Goal: Transaction & Acquisition: Purchase product/service

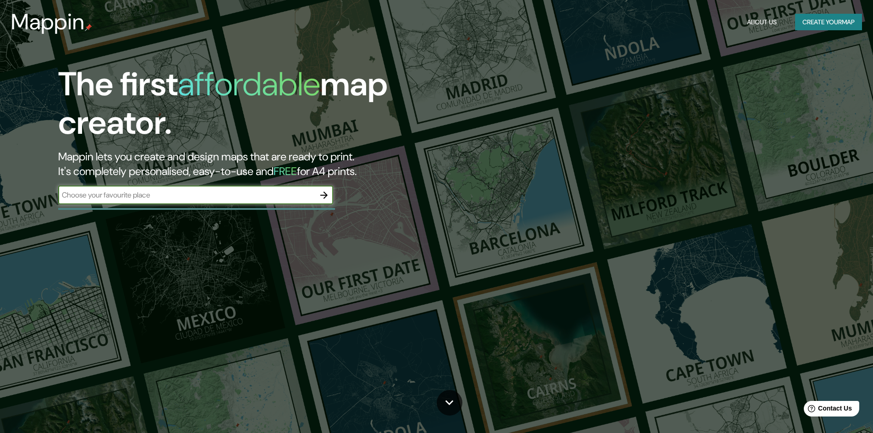
click at [249, 193] on input "text" at bounding box center [186, 195] width 257 height 11
type input "cusco"
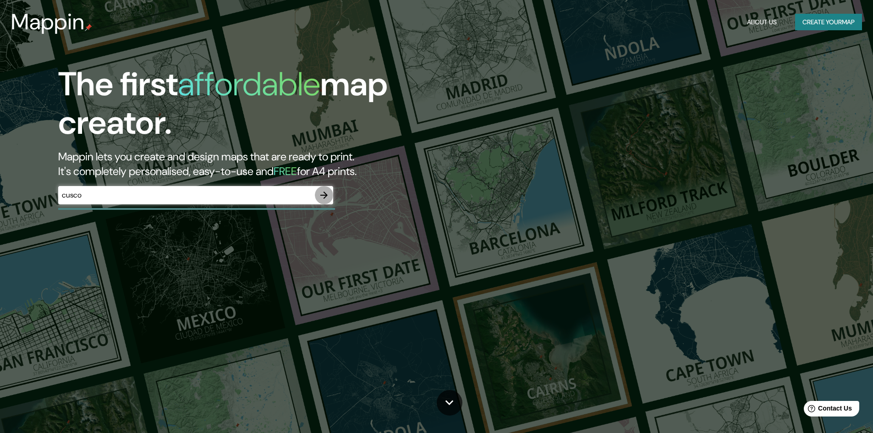
click at [326, 192] on icon "button" at bounding box center [323, 195] width 11 height 11
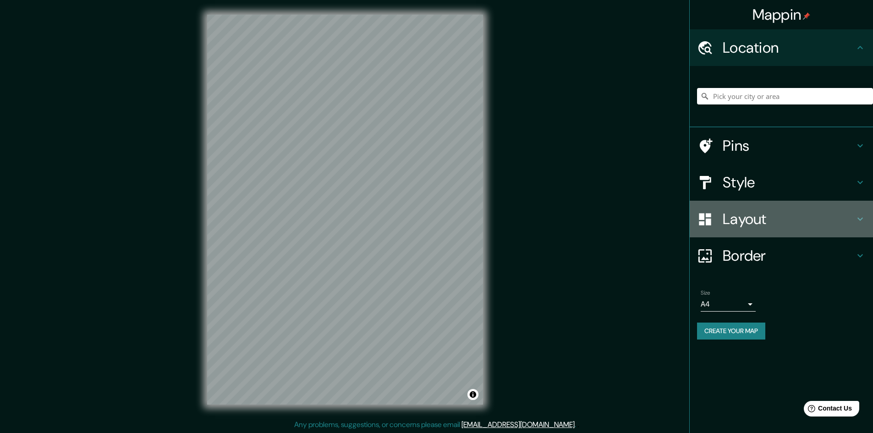
click at [773, 213] on h4 "Layout" at bounding box center [788, 219] width 132 height 18
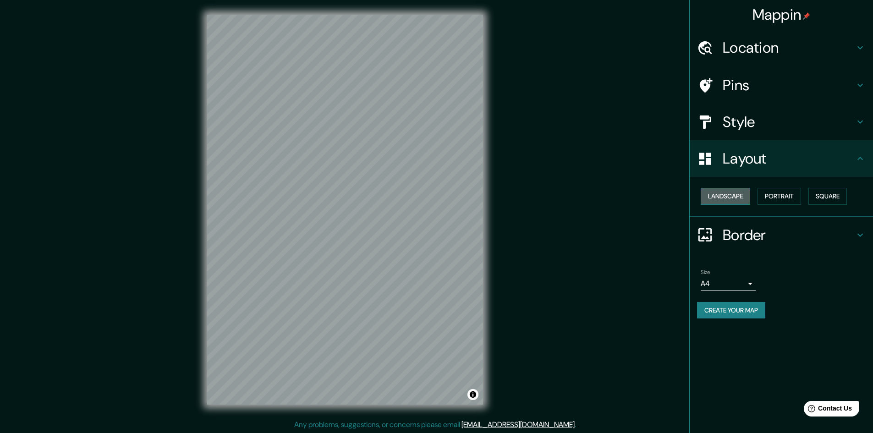
click at [732, 201] on button "Landscape" at bounding box center [724, 196] width 49 height 17
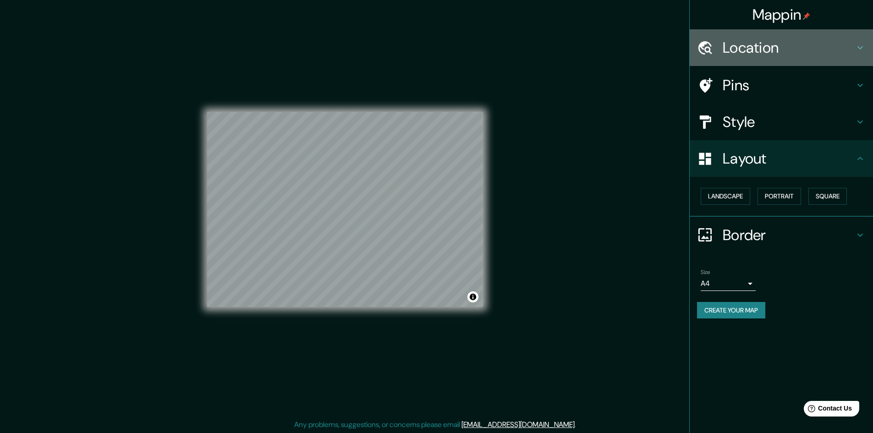
click at [759, 49] on h4 "Location" at bounding box center [788, 47] width 132 height 18
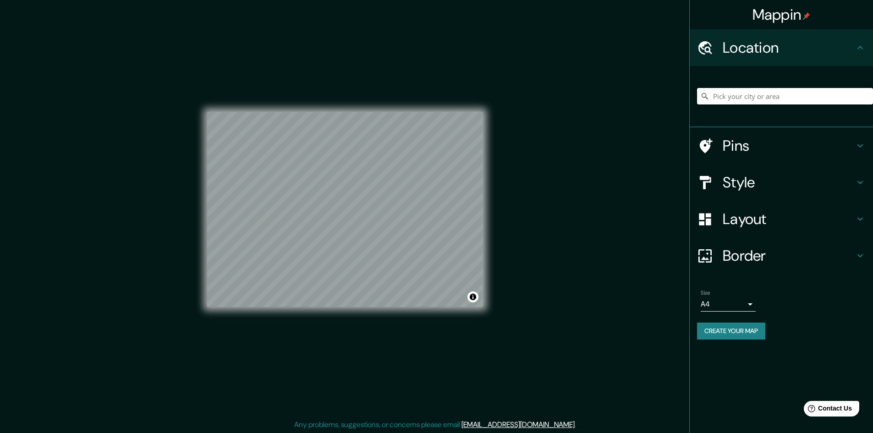
click at [750, 92] on input "Pick your city or area" at bounding box center [785, 96] width 176 height 16
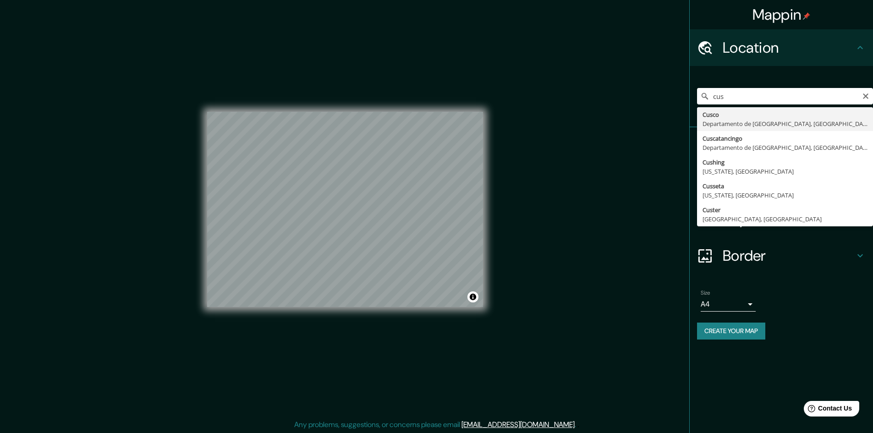
type input "Cusco, [GEOGRAPHIC_DATA], [GEOGRAPHIC_DATA]"
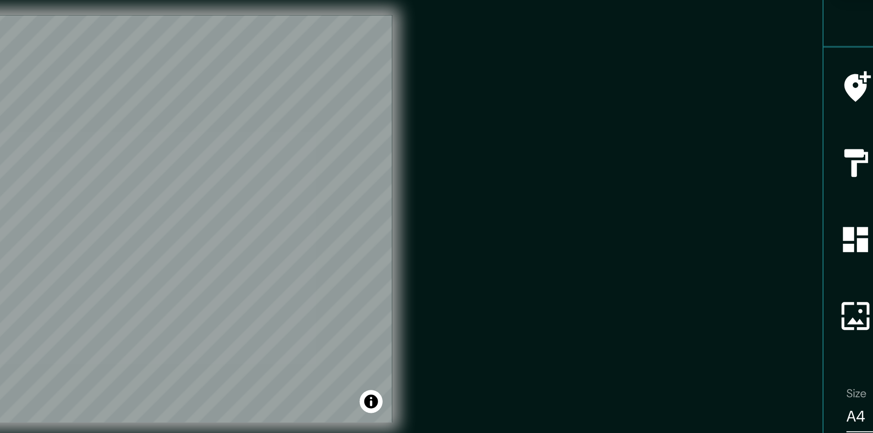
click at [566, 200] on div "Mappin Location [GEOGRAPHIC_DATA], [GEOGRAPHIC_DATA], [GEOGRAPHIC_DATA] Pins St…" at bounding box center [436, 217] width 873 height 434
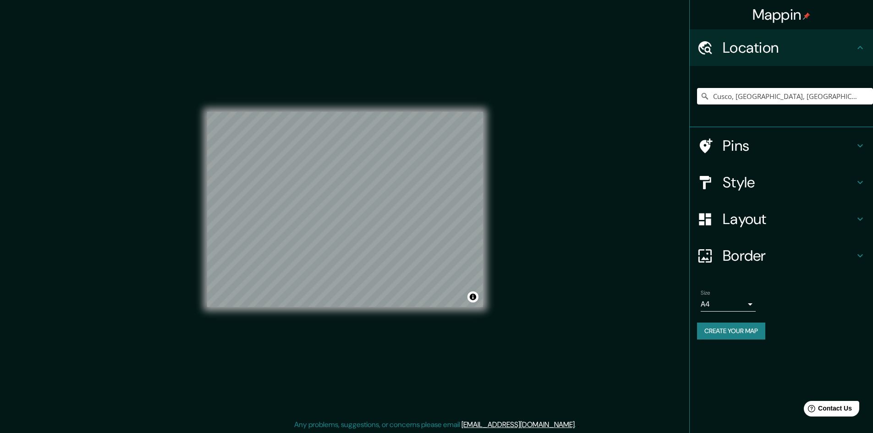
click at [749, 261] on h4 "Border" at bounding box center [788, 255] width 132 height 18
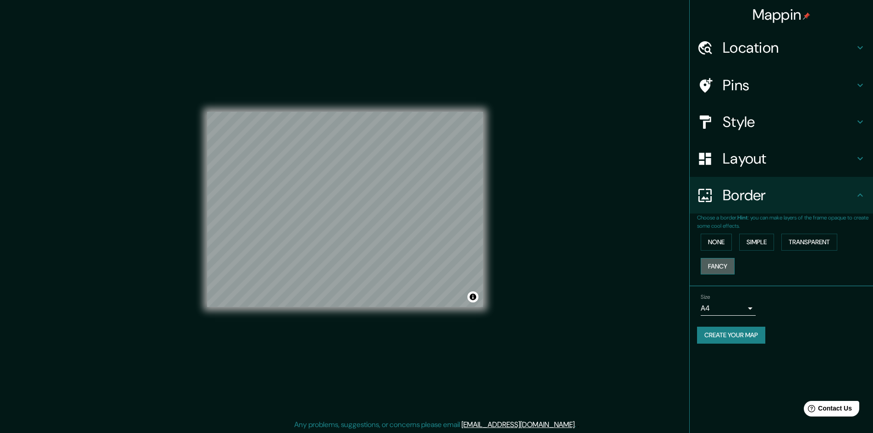
click at [717, 268] on button "Fancy" at bounding box center [717, 266] width 34 height 17
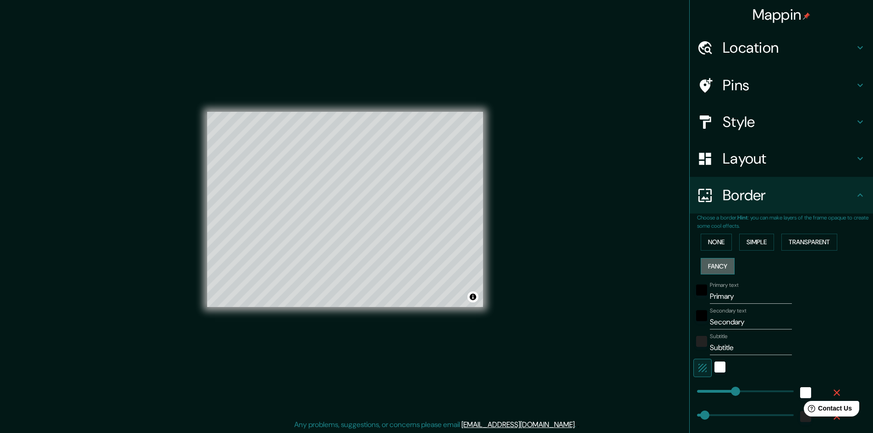
click at [717, 268] on button "Fancy" at bounding box center [717, 266] width 34 height 17
type input "241"
type input "48"
type input "24"
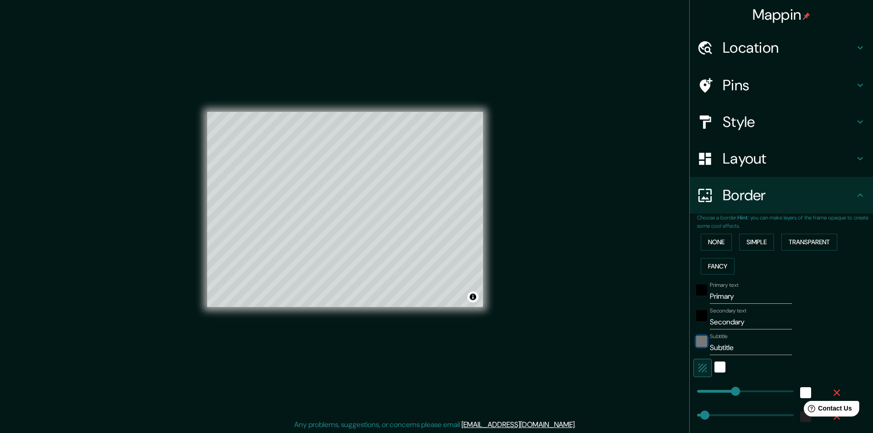
click at [697, 341] on div "color-222222" at bounding box center [701, 341] width 11 height 11
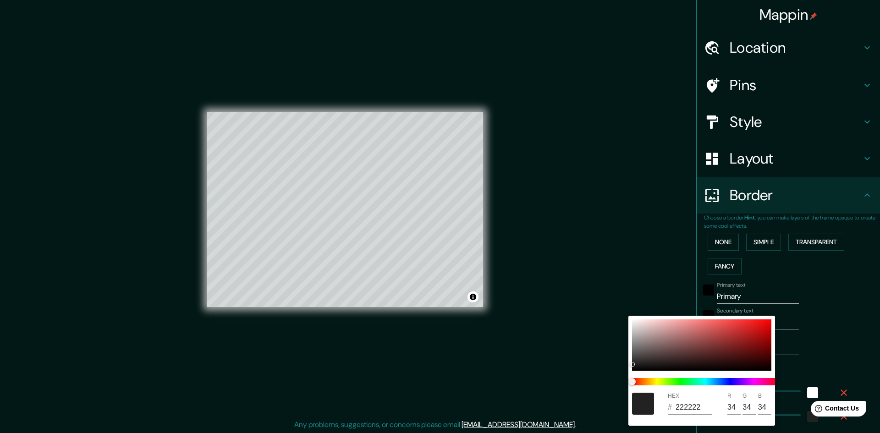
click at [719, 240] on div at bounding box center [440, 216] width 880 height 433
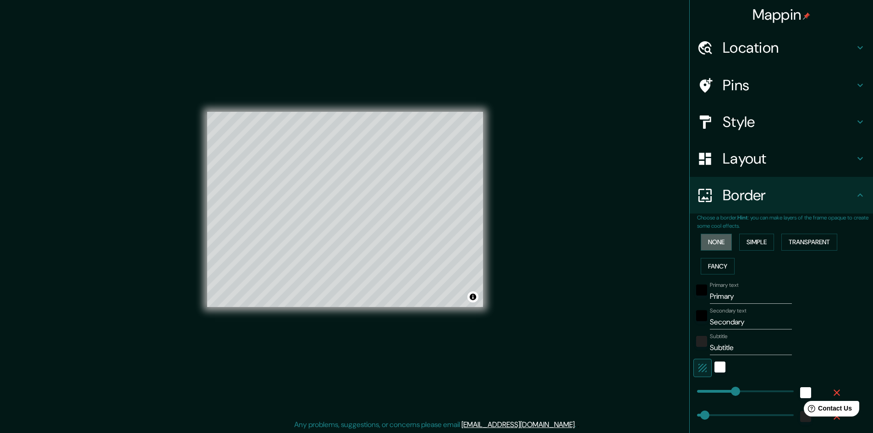
click at [719, 240] on button "None" at bounding box center [715, 242] width 31 height 17
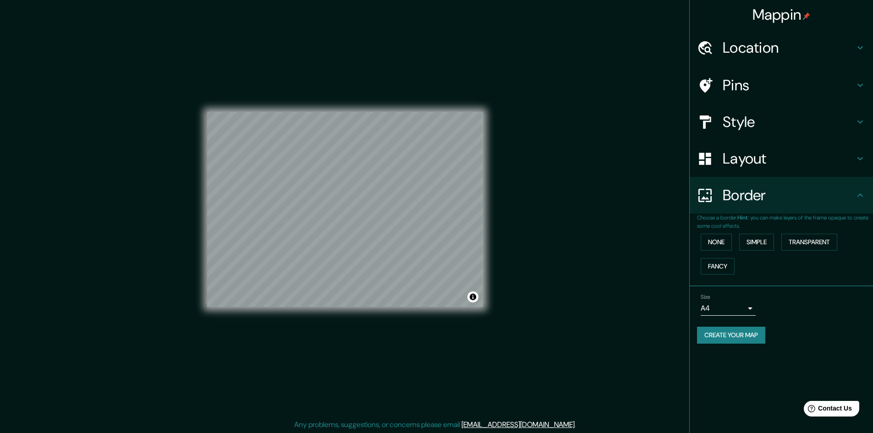
click at [559, 191] on div "Mappin Location [GEOGRAPHIC_DATA], [GEOGRAPHIC_DATA], [GEOGRAPHIC_DATA] Pins St…" at bounding box center [436, 217] width 873 height 434
